Goal: Find contact information: Find contact information

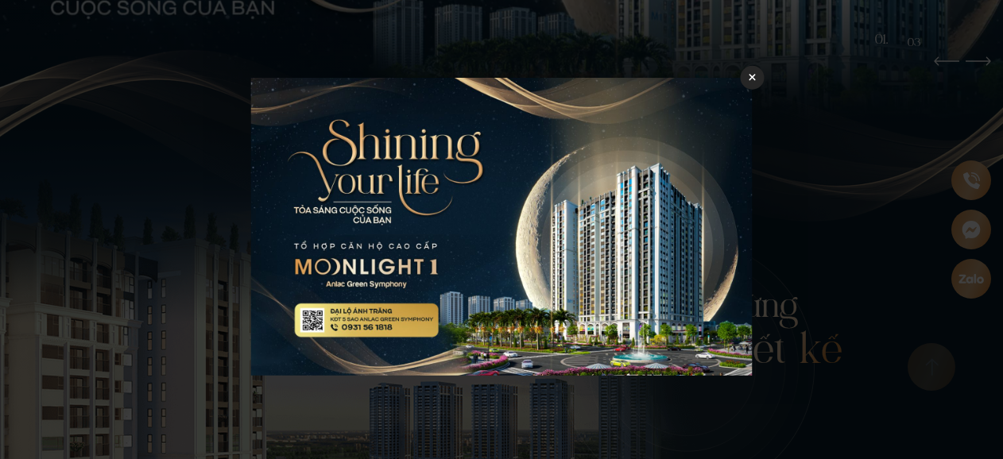
scroll to position [636, 0]
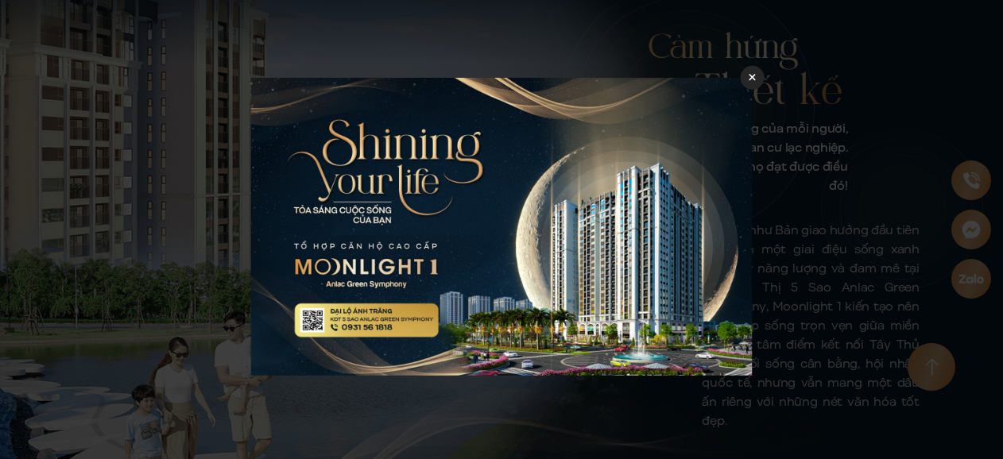
click at [753, 77] on icon at bounding box center [751, 77] width 7 height 7
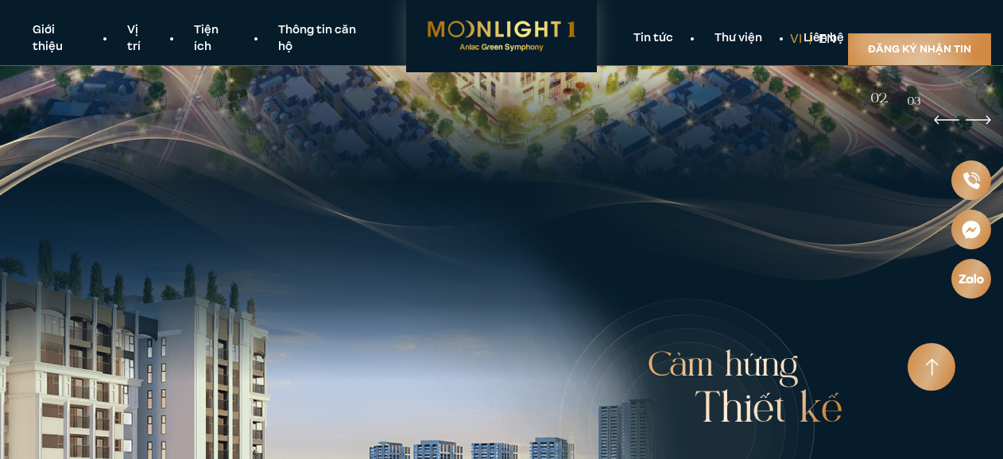
scroll to position [0, 0]
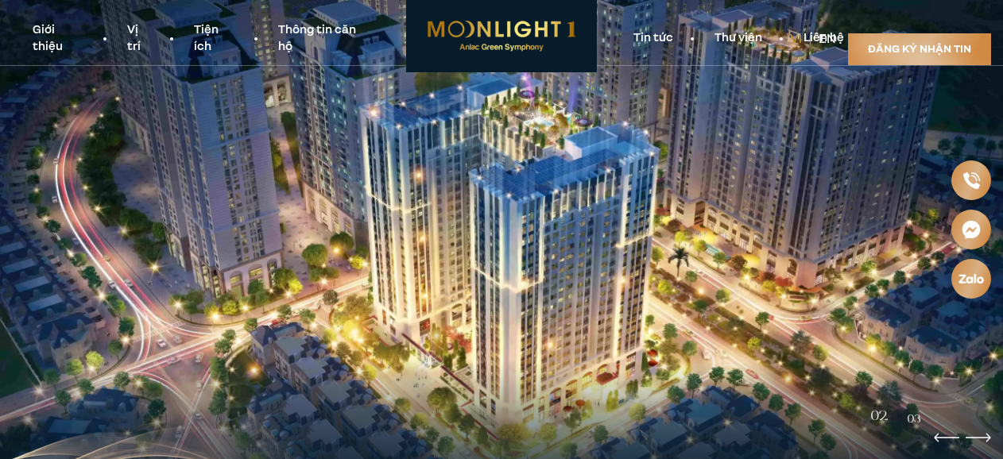
click at [818, 36] on link "en" at bounding box center [826, 38] width 17 height 17
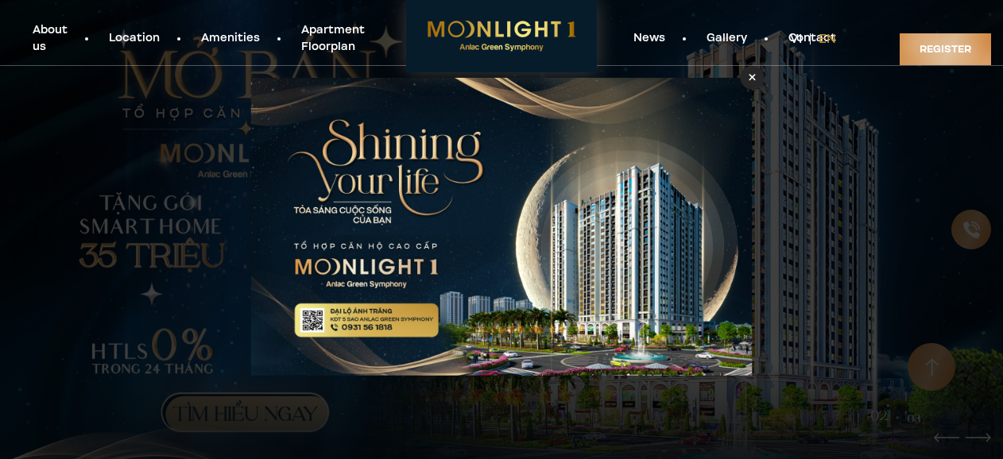
click at [872, 156] on div at bounding box center [501, 229] width 1003 height 459
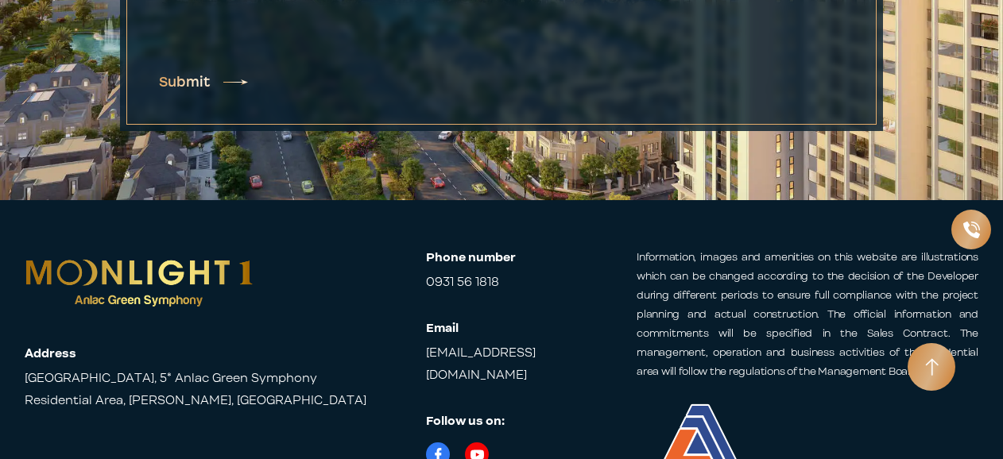
scroll to position [5774, 0]
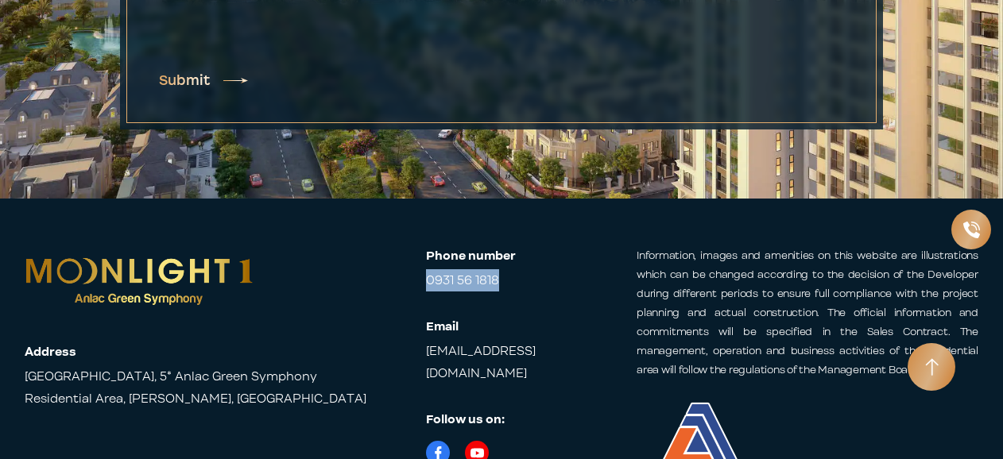
drag, startPoint x: 514, startPoint y: 177, endPoint x: 424, endPoint y: 178, distance: 89.8
click at [424, 246] on div "Address [GEOGRAPHIC_DATA], [PERSON_NAME], [GEOGRAPHIC_DATA] Phone number 0931 5…" at bounding box center [501, 369] width 953 height 246
copy link "0931 56 1818"
